Goal: Task Accomplishment & Management: Manage account settings

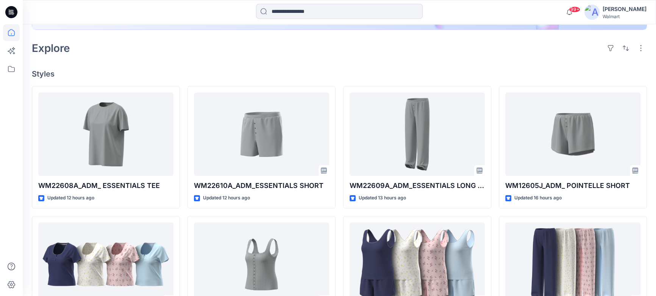
scroll to position [172, 0]
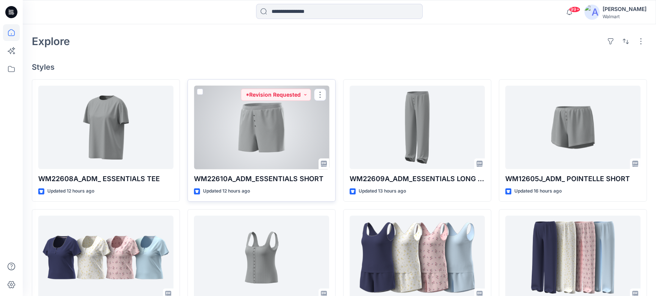
click at [281, 124] on div at bounding box center [261, 128] width 135 height 84
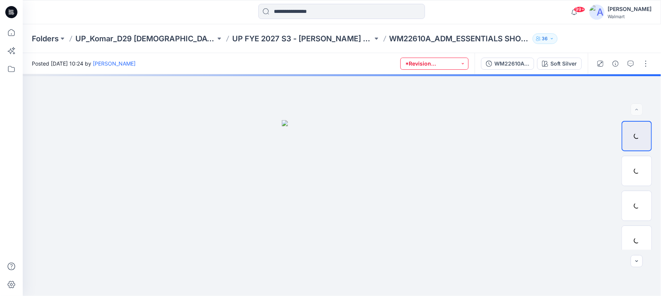
click at [464, 64] on button "*Revision Requested" at bounding box center [434, 64] width 68 height 12
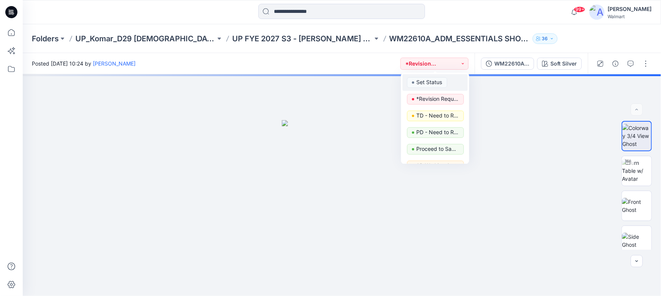
click at [422, 83] on p "Set Status" at bounding box center [430, 82] width 26 height 10
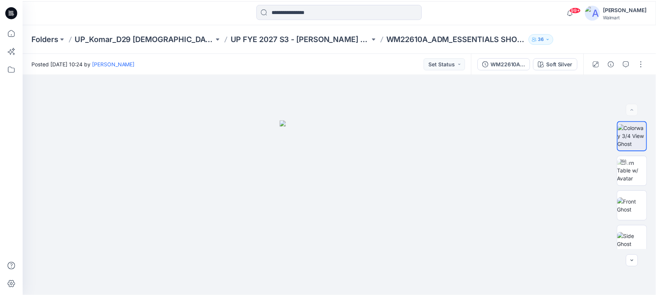
scroll to position [172, 0]
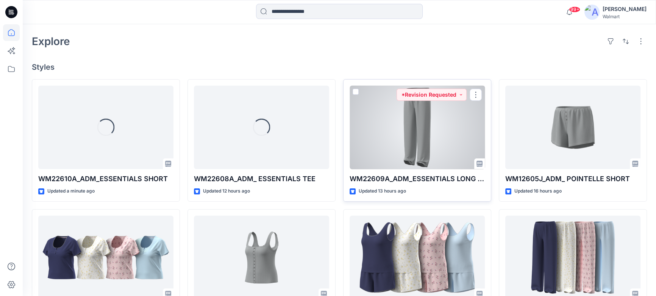
click at [398, 118] on div at bounding box center [417, 128] width 135 height 84
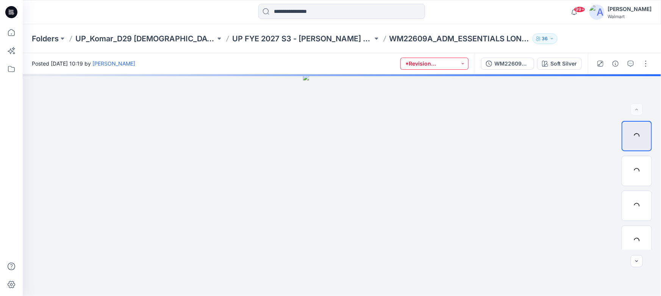
click at [465, 63] on button "*Revision Requested" at bounding box center [434, 64] width 68 height 12
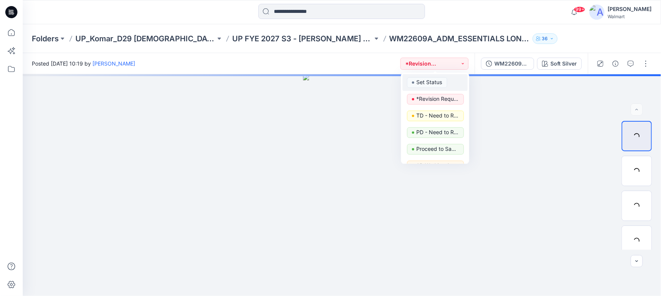
click at [434, 86] on p "Set Status" at bounding box center [430, 82] width 26 height 10
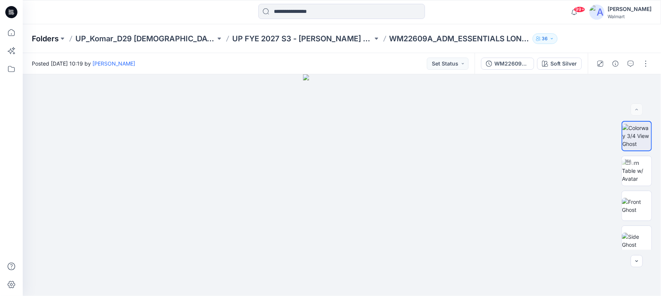
click at [48, 35] on p "Folders" at bounding box center [45, 38] width 27 height 11
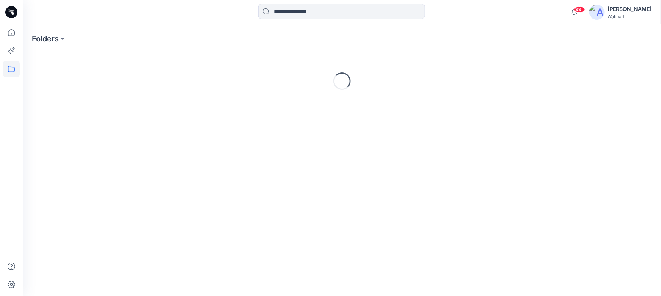
click at [15, 13] on icon at bounding box center [11, 12] width 12 height 12
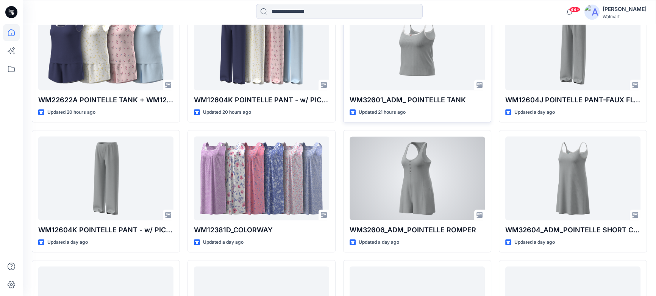
scroll to position [511, 0]
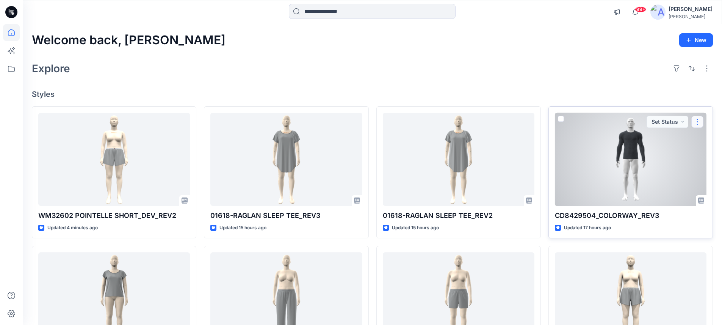
click at [697, 124] on button "button" at bounding box center [697, 122] width 12 height 12
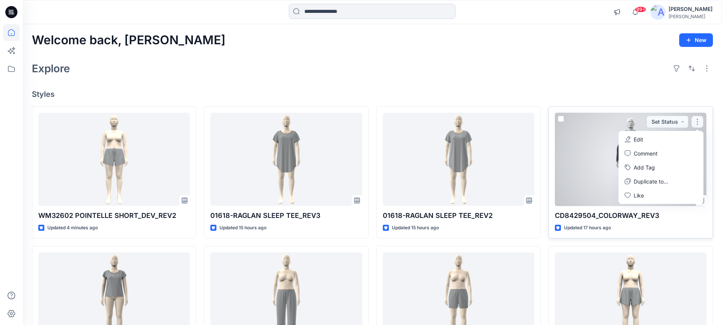
click at [636, 139] on p "Edit" at bounding box center [637, 140] width 9 height 8
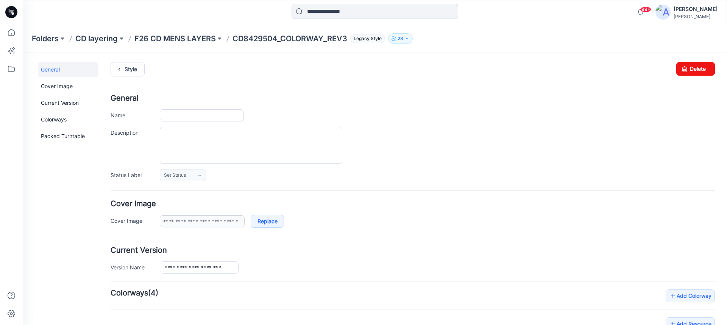
type input "**********"
type input "********"
type input "**********"
drag, startPoint x: 694, startPoint y: 69, endPoint x: 417, endPoint y: 66, distance: 276.5
click at [694, 69] on link "Delete" at bounding box center [696, 69] width 39 height 14
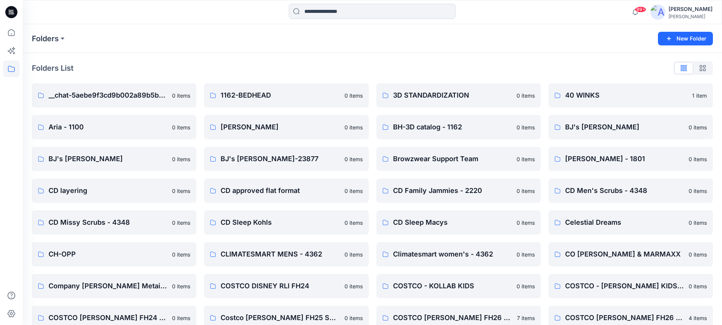
click at [11, 8] on icon at bounding box center [11, 12] width 12 height 12
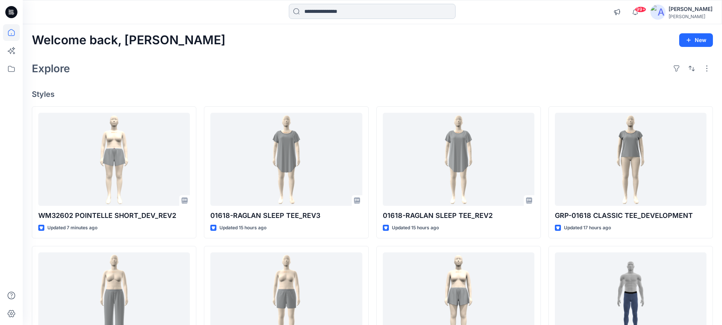
click at [330, 14] on input at bounding box center [372, 11] width 167 height 15
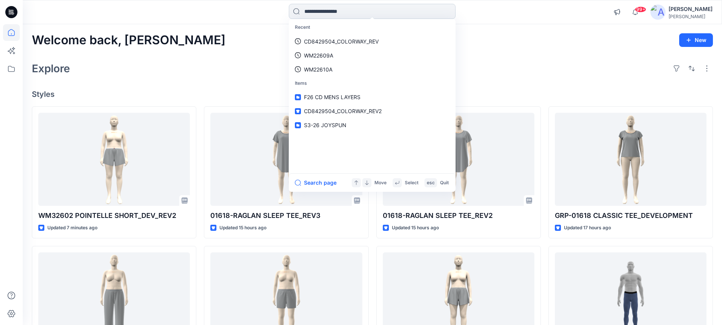
paste input "*******"
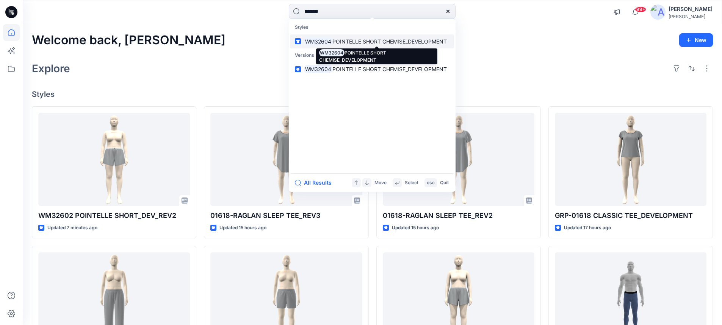
type input "*******"
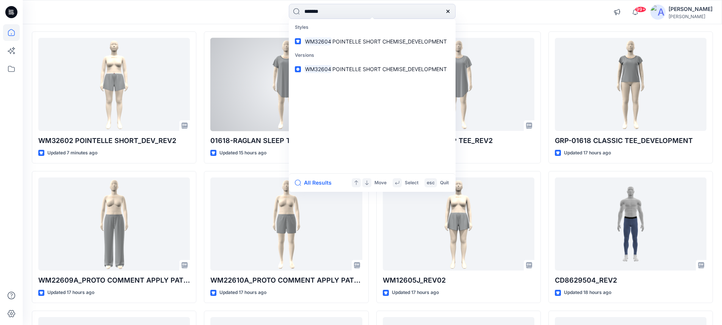
scroll to position [76, 0]
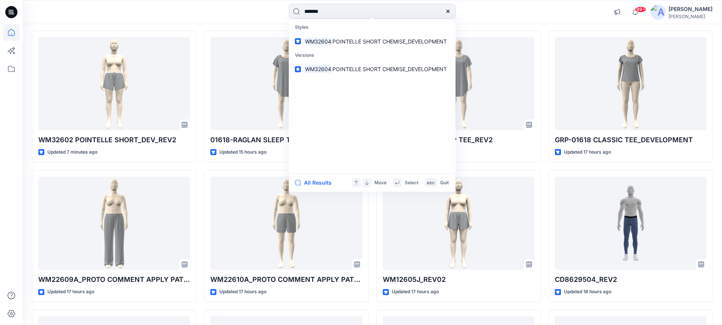
click at [449, 10] on icon at bounding box center [447, 11] width 3 height 3
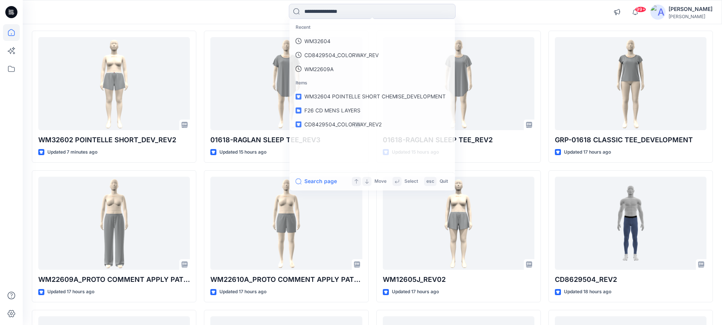
click at [483, 16] on div "Recent WM32604 CD8429504_COLORWAY_REV WM22609A Items WM32604 POINTELLE SHORT CH…" at bounding box center [371, 12] width 349 height 17
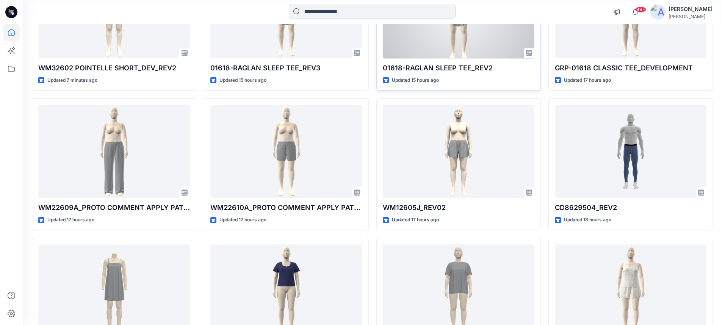
scroll to position [189, 0]
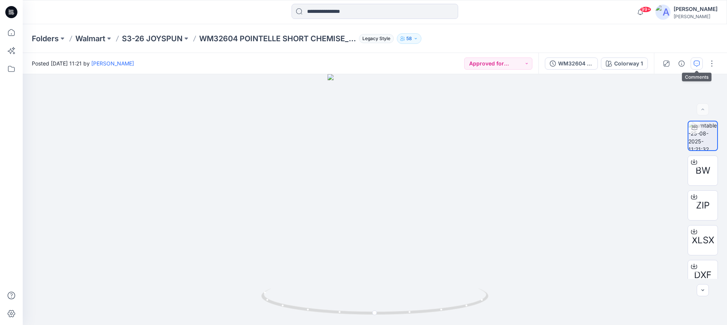
click at [697, 63] on icon "button" at bounding box center [697, 64] width 6 height 6
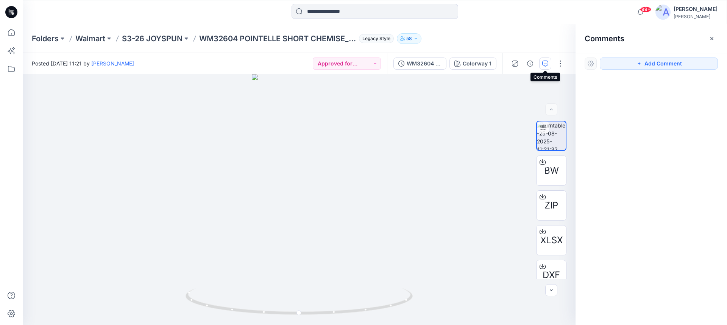
click at [548, 65] on icon "button" at bounding box center [545, 64] width 6 height 6
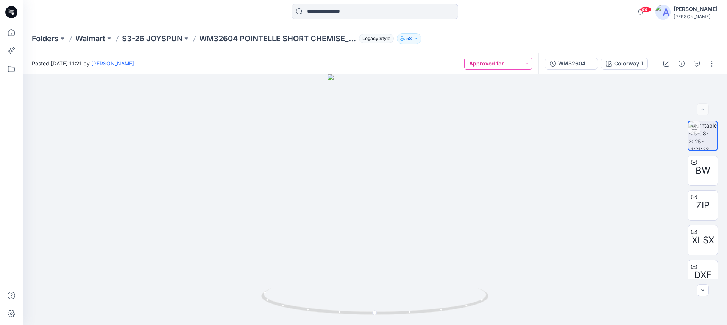
click at [497, 65] on button "Approved for Upload to customer platform" at bounding box center [498, 64] width 68 height 12
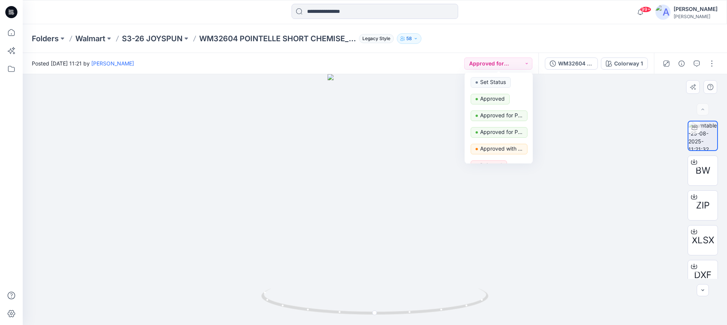
click at [575, 111] on div at bounding box center [375, 199] width 705 height 251
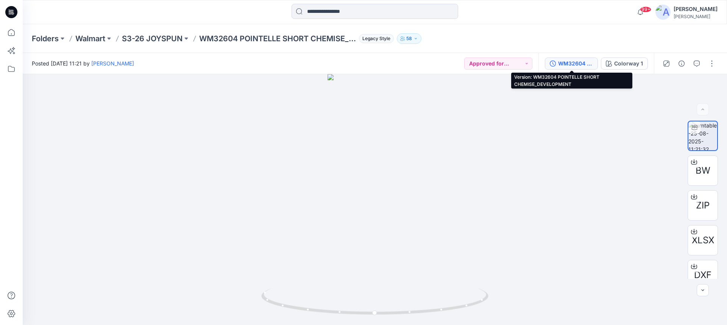
click at [564, 63] on div "WM32604 POINTELLE SHORT CHEMISE_DEVELOPMENT" at bounding box center [575, 63] width 35 height 8
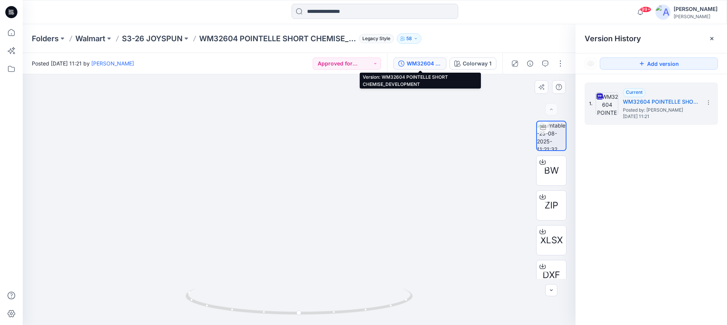
drag, startPoint x: 307, startPoint y: 131, endPoint x: 306, endPoint y: 280, distance: 148.5
click at [306, 280] on img at bounding box center [299, 196] width 216 height 260
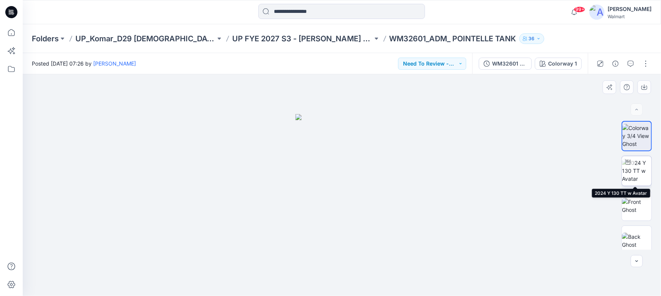
click at [638, 169] on img at bounding box center [637, 171] width 30 height 24
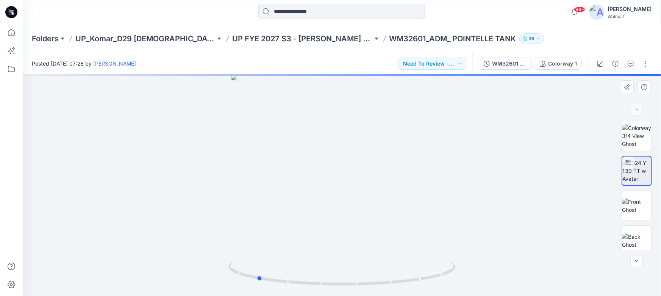
drag, startPoint x: 392, startPoint y: 284, endPoint x: 534, endPoint y: 255, distance: 145.0
click at [534, 255] on div at bounding box center [342, 185] width 638 height 222
drag, startPoint x: 402, startPoint y: 282, endPoint x: 392, endPoint y: 284, distance: 9.7
click at [392, 284] on icon at bounding box center [342, 273] width 229 height 28
drag, startPoint x: 399, startPoint y: 159, endPoint x: 398, endPoint y: 172, distance: 13.3
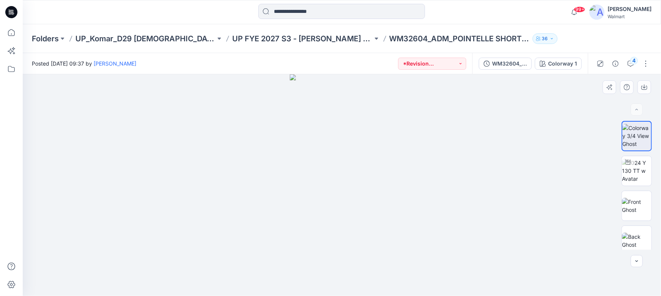
click at [424, 162] on div at bounding box center [342, 185] width 638 height 222
click at [635, 167] on img at bounding box center [637, 171] width 30 height 24
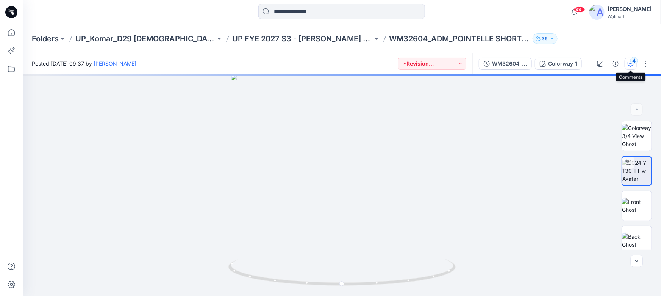
click at [634, 63] on div "4" at bounding box center [634, 61] width 8 height 8
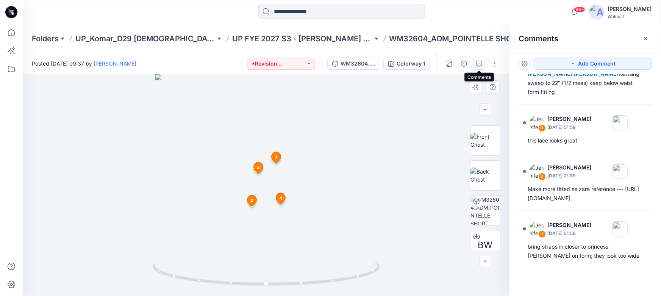
scroll to position [33, 0]
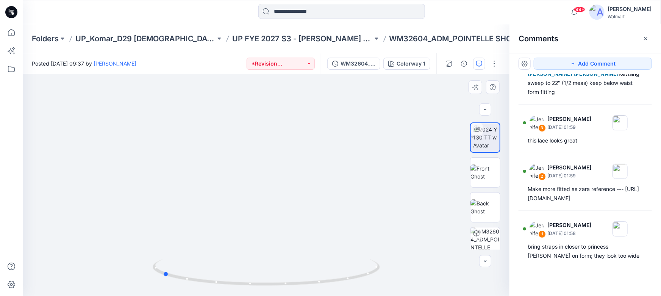
drag, startPoint x: 316, startPoint y: 281, endPoint x: 439, endPoint y: 263, distance: 124.9
click at [439, 263] on div at bounding box center [266, 185] width 487 height 222
